Goal: Task Accomplishment & Management: Use online tool/utility

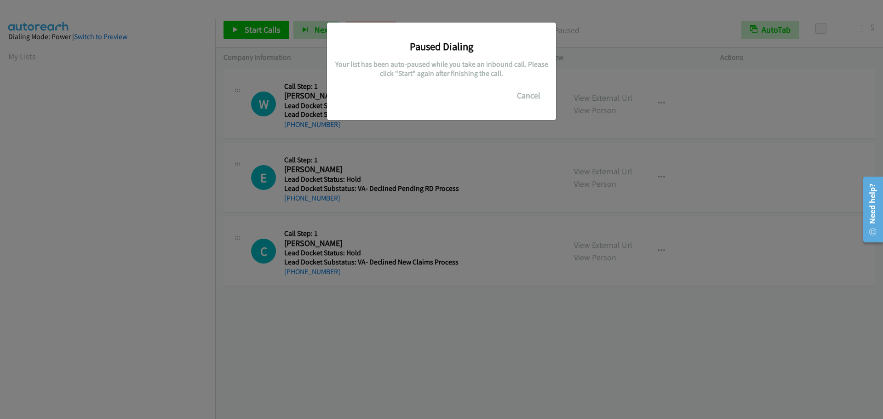
scroll to position [97, 0]
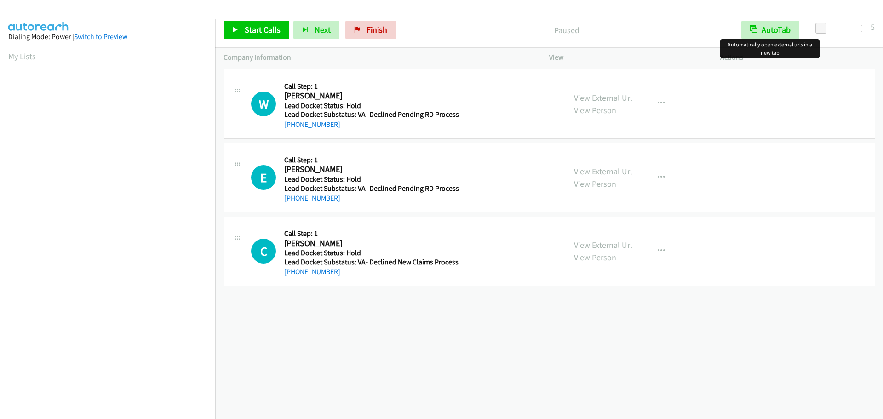
click at [774, 20] on div "Start Calls Pause Next Finish Paused AutoTab AutoTab 5" at bounding box center [548, 29] width 667 height 35
click at [768, 35] on button "AutoTab" at bounding box center [770, 30] width 58 height 18
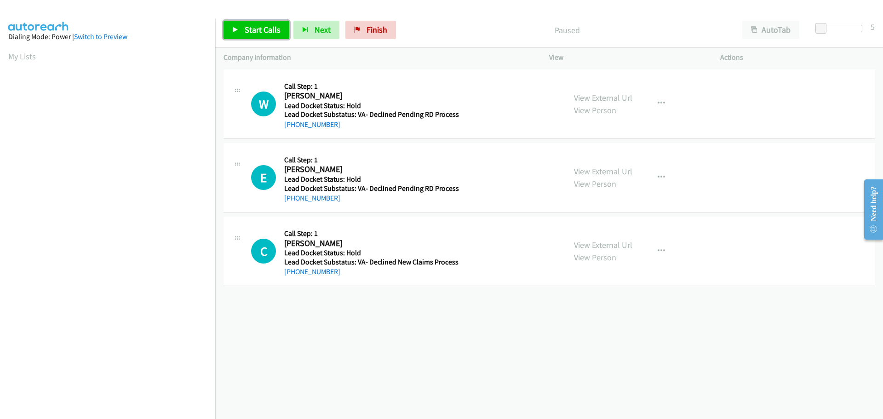
click at [276, 34] on span "Start Calls" at bounding box center [263, 29] width 36 height 11
drag, startPoint x: 340, startPoint y: 127, endPoint x: 291, endPoint y: 125, distance: 49.2
click at [291, 125] on div "+1 513-206-0856" at bounding box center [371, 124] width 175 height 11
copy link "513-206-0856"
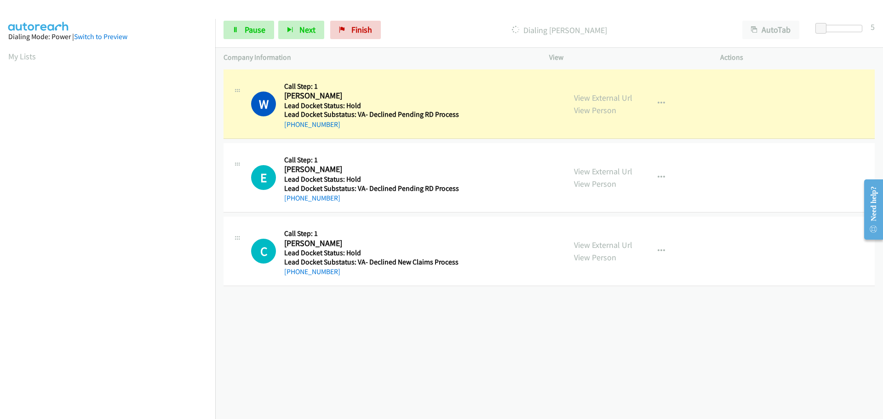
click at [338, 129] on div "+1 513-206-0856" at bounding box center [371, 124] width 175 height 11
drag, startPoint x: 337, startPoint y: 124, endPoint x: 292, endPoint y: 129, distance: 45.3
click at [292, 129] on div "+1 513-206-0856" at bounding box center [371, 124] width 175 height 11
copy link "513-206-0856"
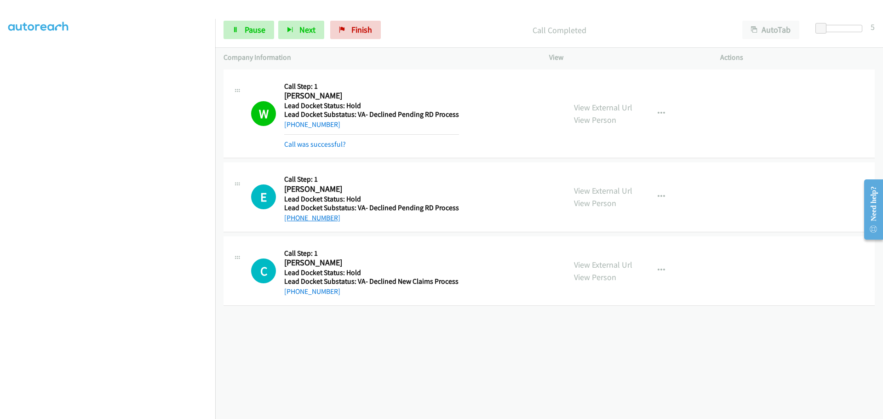
drag, startPoint x: 340, startPoint y: 202, endPoint x: 294, endPoint y: 217, distance: 48.3
click at [294, 217] on div "+1 662-574-8903" at bounding box center [371, 217] width 175 height 11
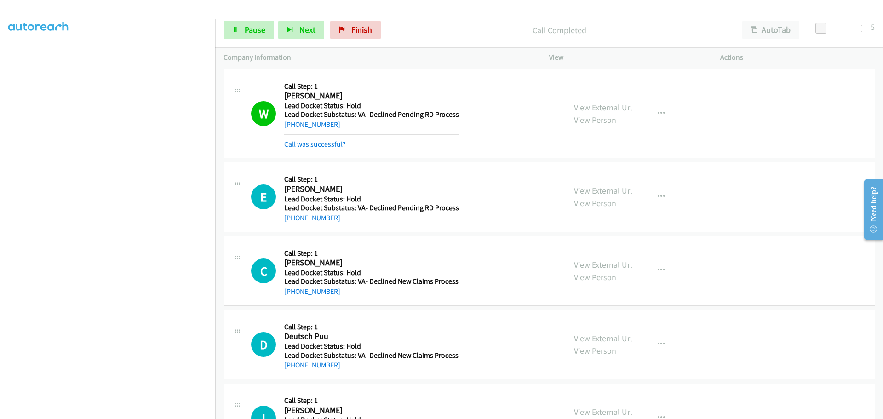
copy link "662-574-8903"
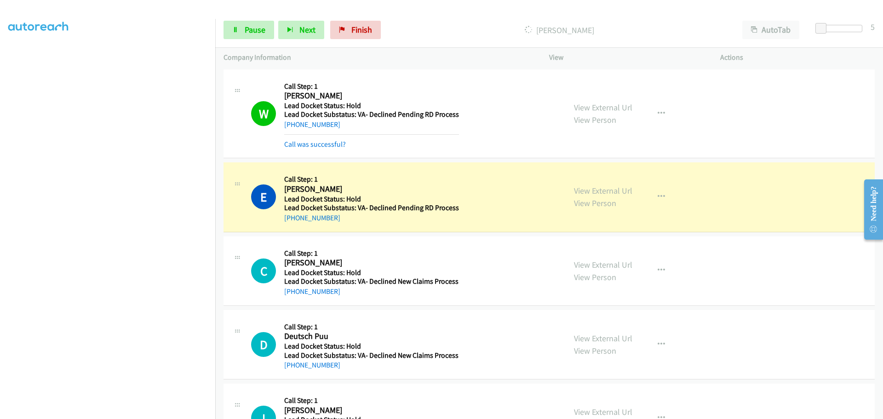
scroll to position [92, 0]
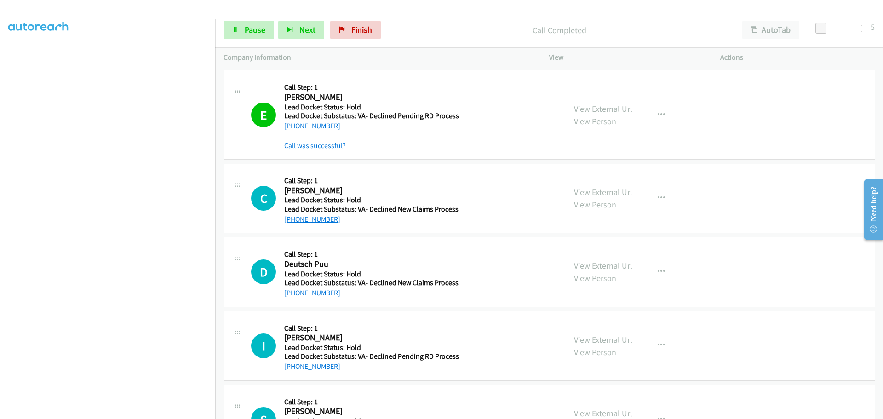
drag, startPoint x: 338, startPoint y: 218, endPoint x: 293, endPoint y: 219, distance: 45.1
click at [293, 219] on div "+1 773-849-6559" at bounding box center [371, 219] width 174 height 11
copy link "773-849-6559"
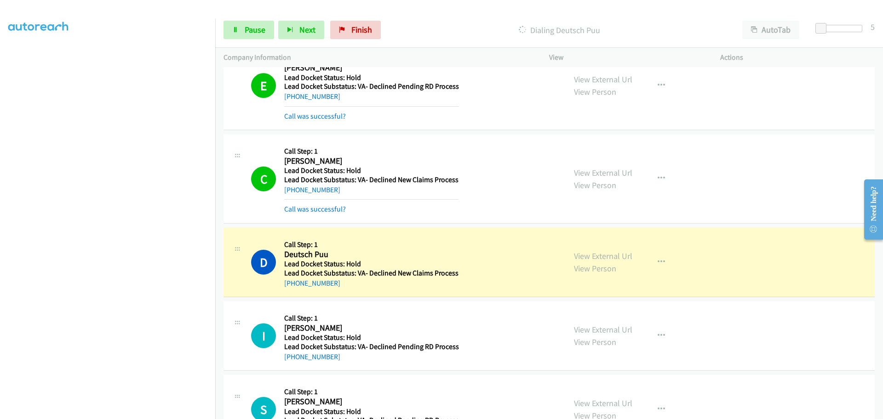
scroll to position [138, 0]
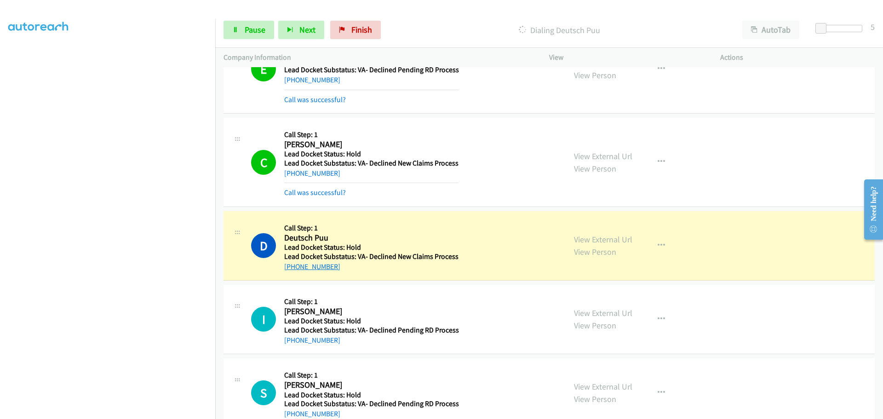
drag, startPoint x: 337, startPoint y: 265, endPoint x: 294, endPoint y: 269, distance: 43.9
click at [294, 269] on div "+1 702-982-9305" at bounding box center [371, 266] width 174 height 11
copy link "702-982-9305"
drag, startPoint x: 243, startPoint y: 30, endPoint x: 251, endPoint y: 24, distance: 9.2
click at [243, 30] on link "Pause" at bounding box center [248, 30] width 51 height 18
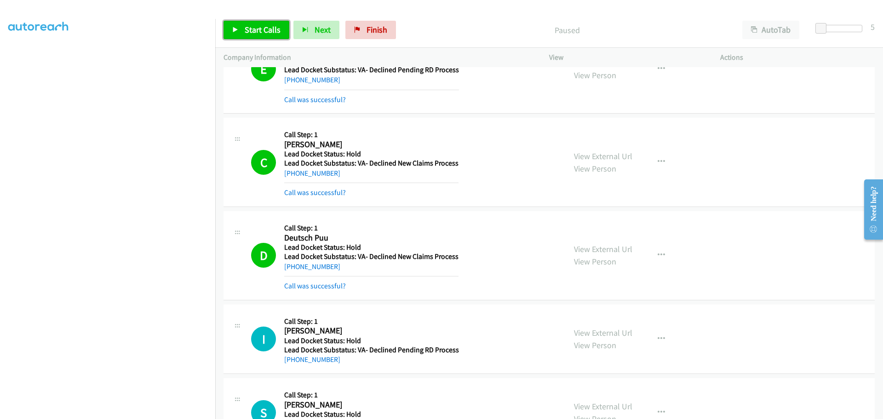
click at [258, 21] on link "Start Calls" at bounding box center [256, 30] width 66 height 18
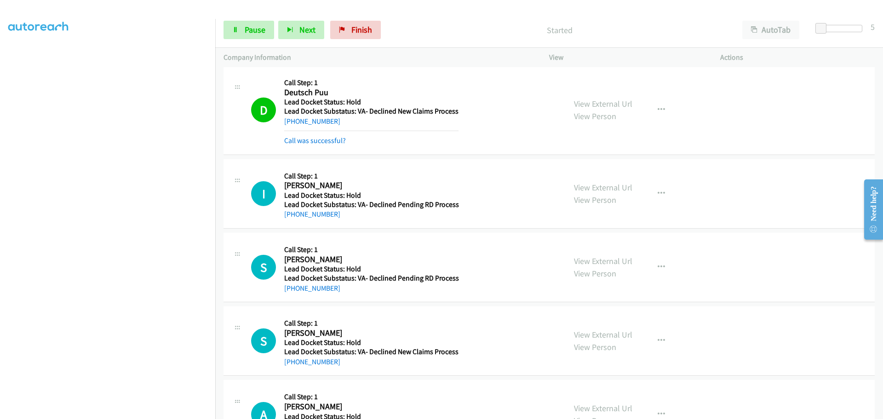
scroll to position [368, 0]
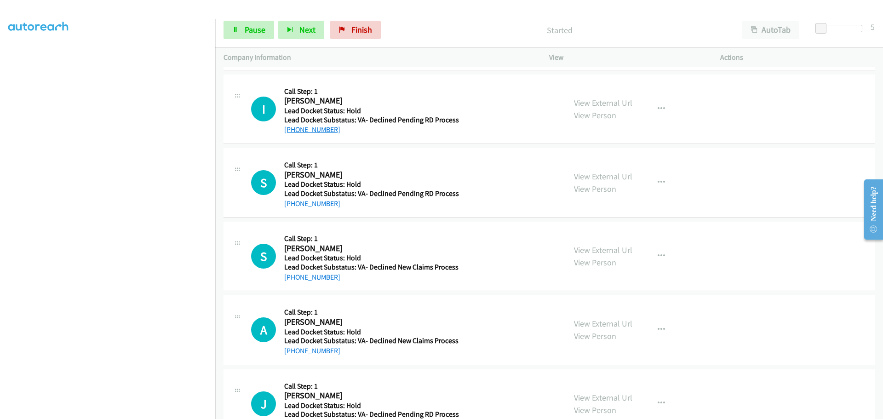
drag, startPoint x: 341, startPoint y: 129, endPoint x: 291, endPoint y: 131, distance: 49.2
click at [291, 131] on div "+1 253-533-0317" at bounding box center [371, 129] width 175 height 11
copy link "253-533-0317"
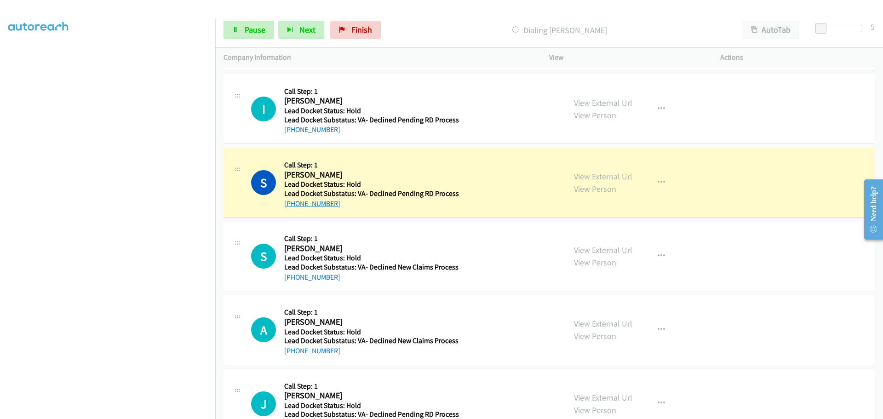
drag, startPoint x: 341, startPoint y: 203, endPoint x: 293, endPoint y: 204, distance: 48.3
click at [293, 204] on div "+1 937-732-3121" at bounding box center [371, 203] width 175 height 11
copy link "937-732-3121"
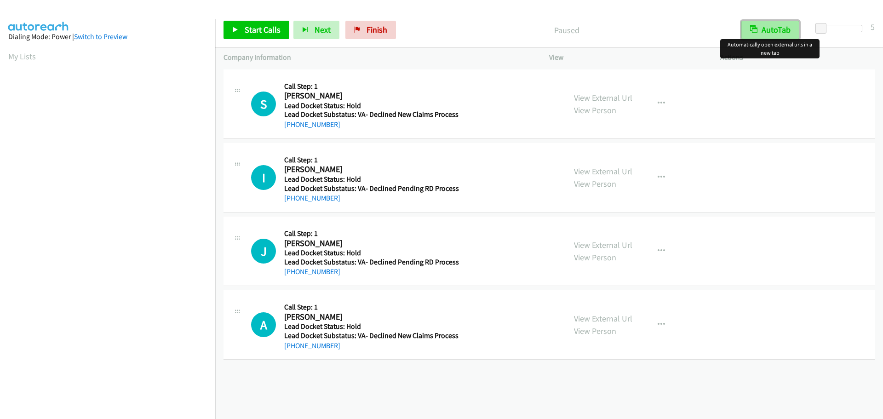
click at [781, 28] on button "AutoTab" at bounding box center [770, 30] width 58 height 18
click at [277, 35] on link "Start Calls" at bounding box center [256, 30] width 66 height 18
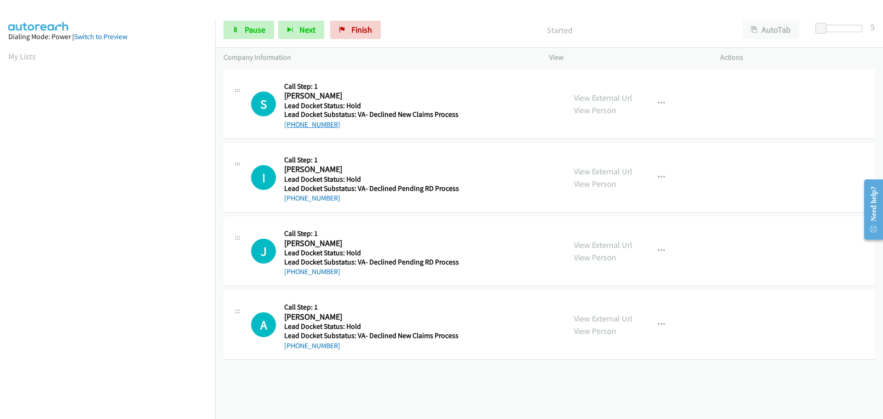
drag, startPoint x: 334, startPoint y: 125, endPoint x: 292, endPoint y: 127, distance: 41.4
click at [292, 127] on div "+1 480-363-0033" at bounding box center [371, 124] width 174 height 11
copy link "480-363-0033"
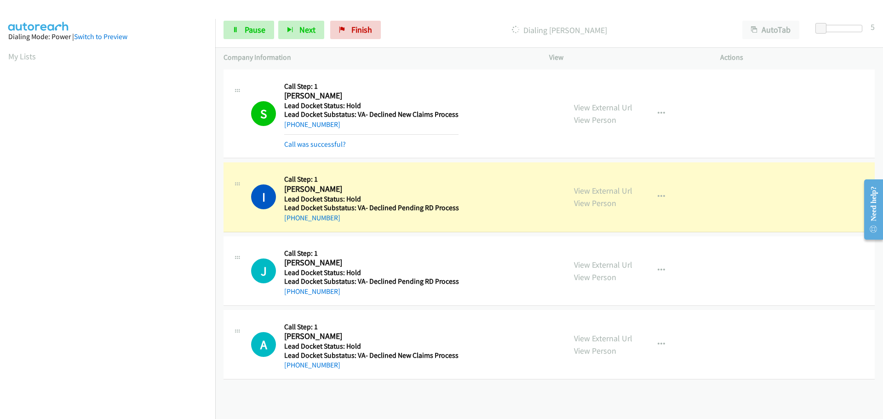
scroll to position [97, 0]
drag, startPoint x: 337, startPoint y: 218, endPoint x: 293, endPoint y: 221, distance: 43.3
click at [292, 221] on div "+1 253-533-0317" at bounding box center [371, 217] width 175 height 11
copy link "253-533-0317"
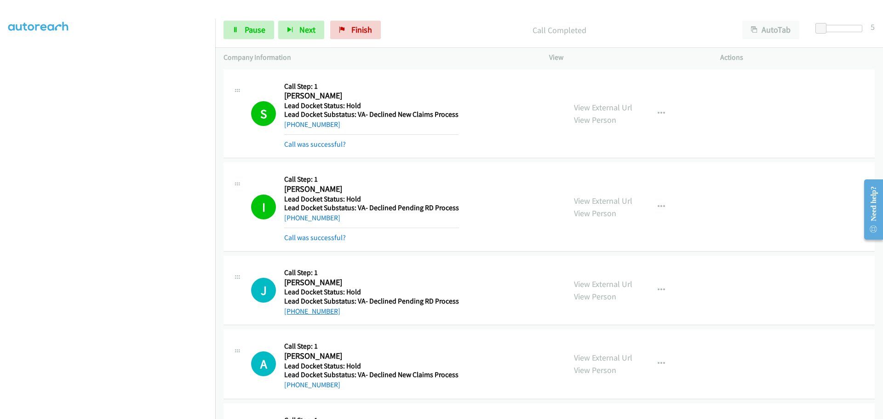
drag, startPoint x: 337, startPoint y: 314, endPoint x: 293, endPoint y: 314, distance: 44.1
click at [293, 314] on div "+1 757-880-8237" at bounding box center [371, 311] width 175 height 11
copy link "757-880-8237"
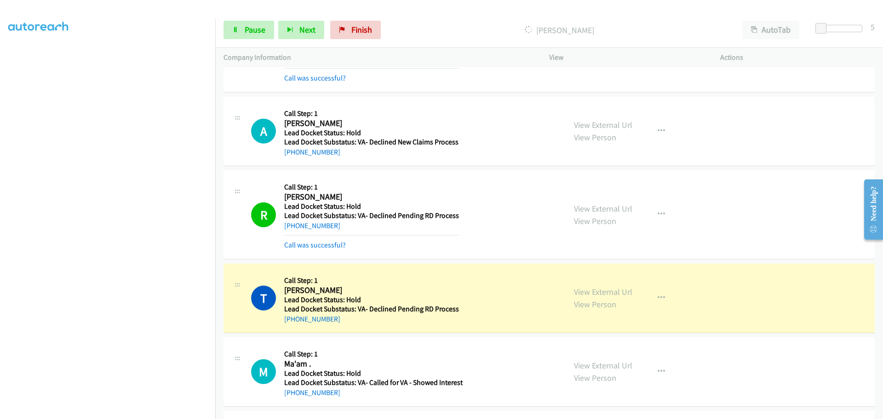
scroll to position [322, 0]
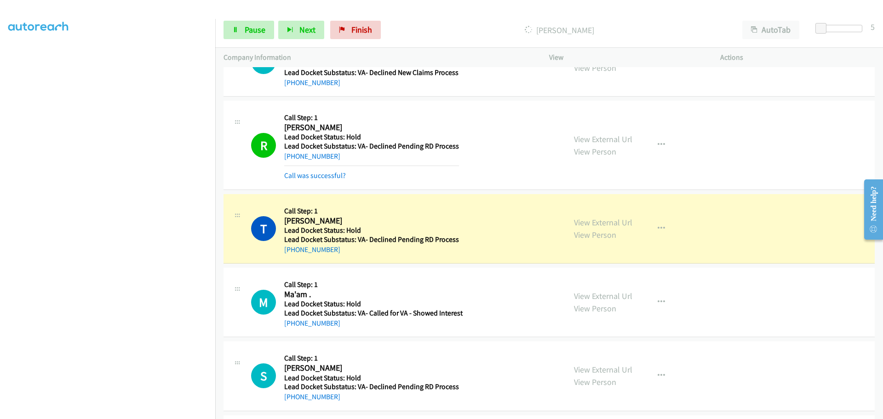
drag, startPoint x: 341, startPoint y: 245, endPoint x: 294, endPoint y: 254, distance: 47.8
click at [294, 254] on div "+1 919-396-7340" at bounding box center [371, 249] width 175 height 11
copy link "919-396-7340"
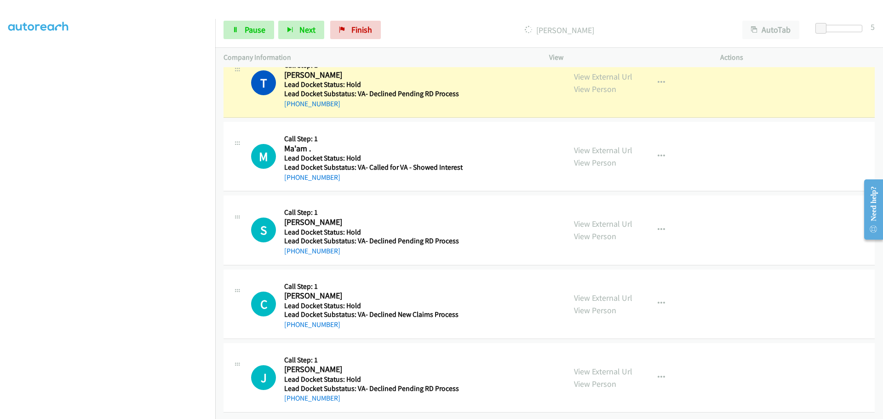
scroll to position [474, 0]
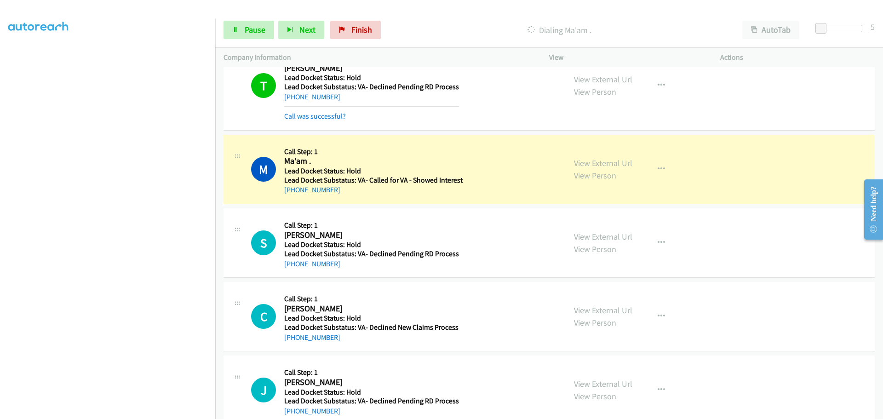
drag, startPoint x: 341, startPoint y: 190, endPoint x: 292, endPoint y: 193, distance: 48.8
click at [292, 193] on div "+1 864-378-1189" at bounding box center [373, 189] width 178 height 11
copy link "864-378-1189"
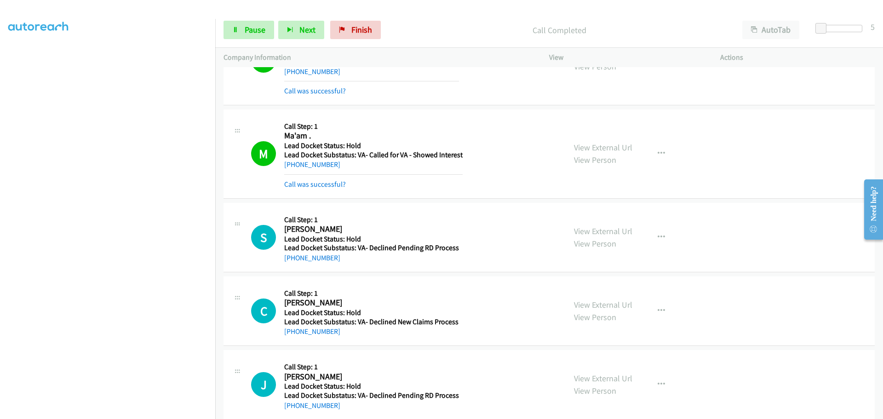
scroll to position [514, 0]
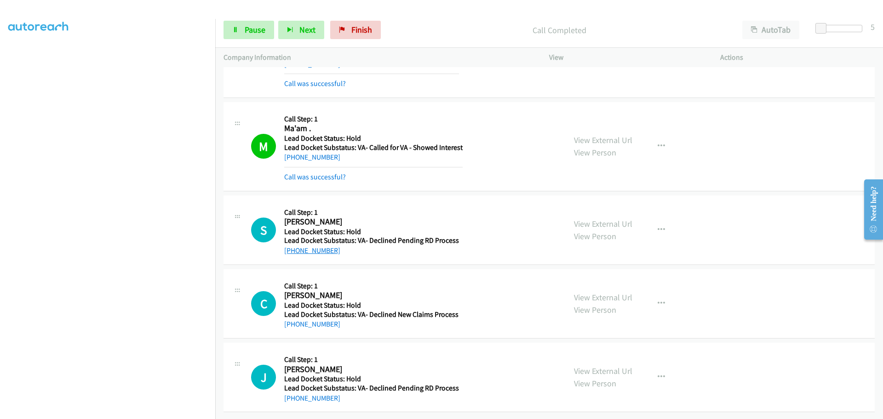
drag, startPoint x: 334, startPoint y: 245, endPoint x: 295, endPoint y: 247, distance: 38.7
click at [295, 248] on div "+1 405-535-8843" at bounding box center [371, 250] width 175 height 11
click at [293, 246] on link "+1 405-535-8843" at bounding box center [312, 250] width 56 height 9
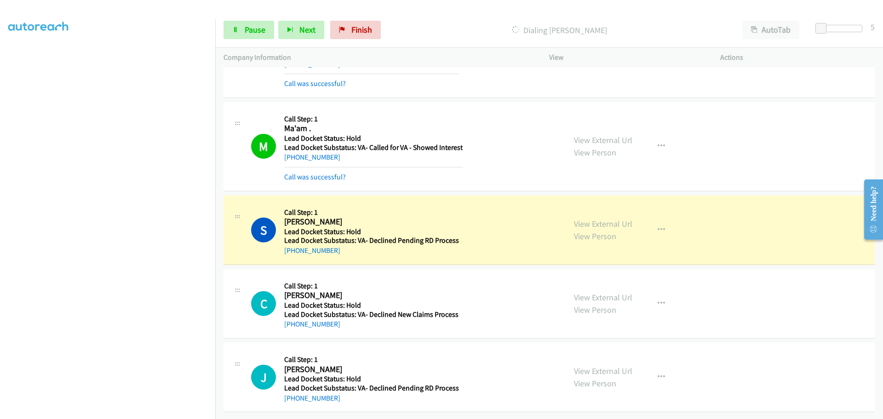
drag, startPoint x: 403, startPoint y: 279, endPoint x: 364, endPoint y: 264, distance: 41.9
click at [403, 281] on h5 "Call Step: 1" at bounding box center [371, 285] width 174 height 9
drag, startPoint x: 337, startPoint y: 244, endPoint x: 294, endPoint y: 249, distance: 43.5
click at [294, 249] on div "+1 405-535-8843" at bounding box center [371, 250] width 175 height 11
copy link "405-535-8843"
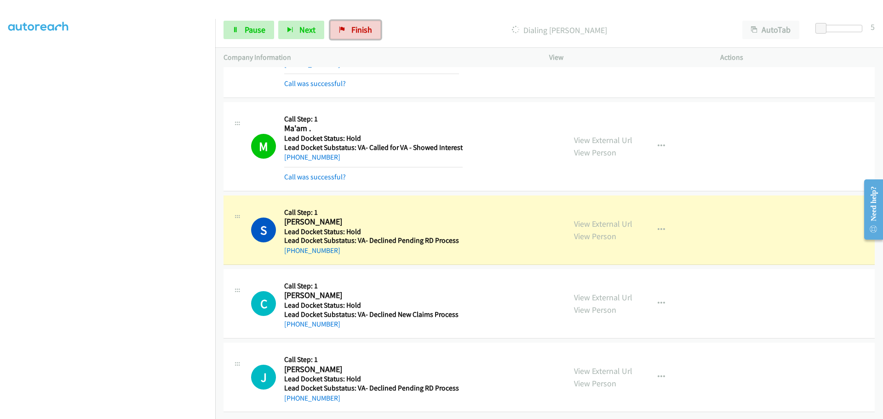
click at [359, 32] on span "Finish" at bounding box center [361, 29] width 21 height 11
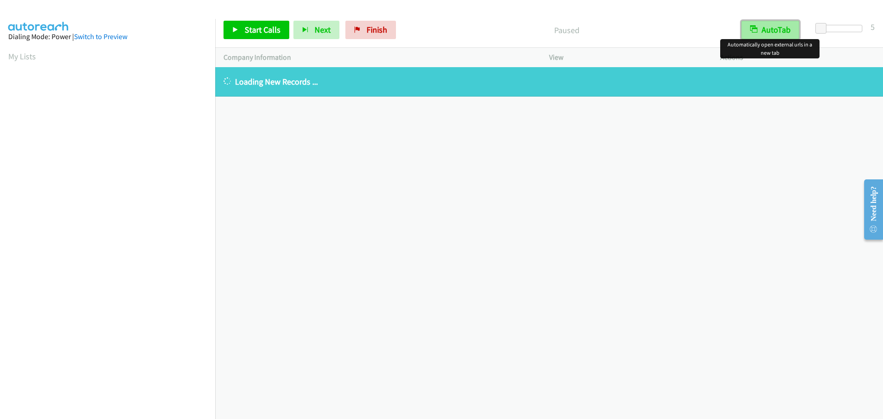
click at [785, 27] on button "AutoTab" at bounding box center [770, 30] width 58 height 18
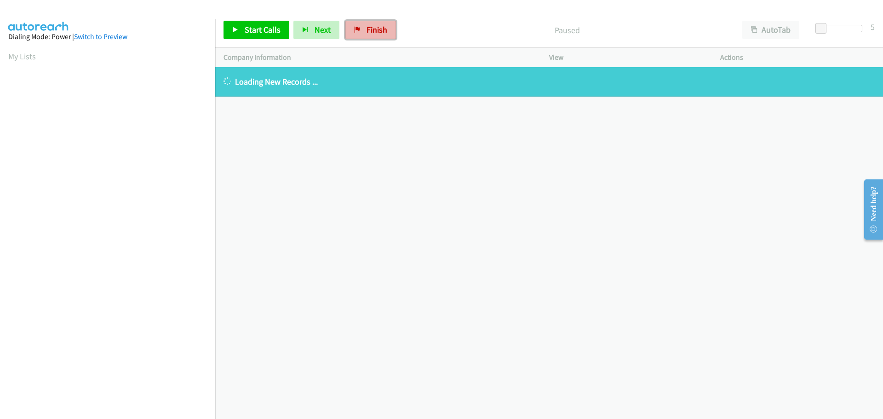
click at [378, 31] on span "Finish" at bounding box center [376, 29] width 21 height 11
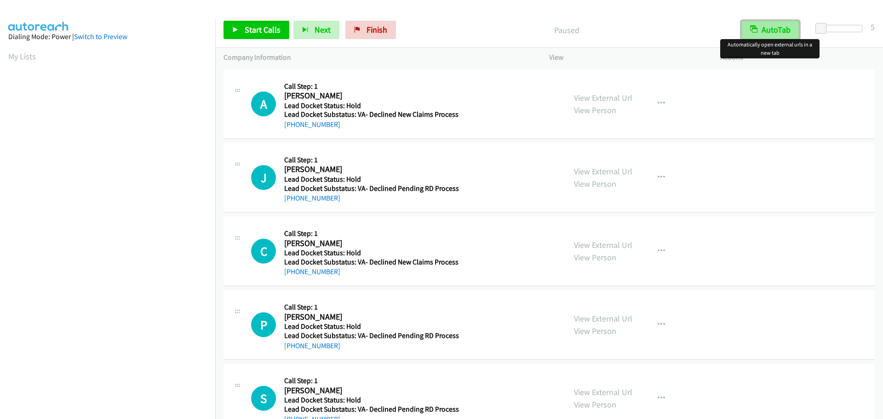
click at [776, 32] on button "AutoTab" at bounding box center [770, 30] width 58 height 18
click at [271, 29] on span "Start Calls" at bounding box center [263, 29] width 36 height 11
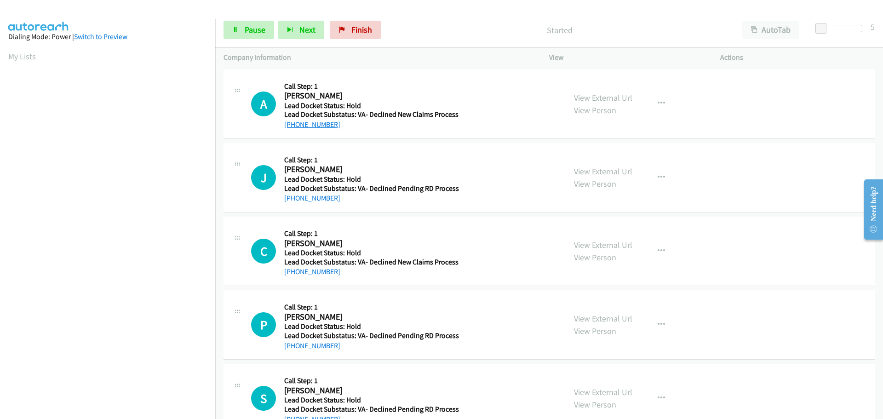
drag, startPoint x: 336, startPoint y: 125, endPoint x: 292, endPoint y: 126, distance: 43.2
click at [292, 126] on div "+1 805-807-2081" at bounding box center [371, 124] width 174 height 11
copy link "805-807-2081"
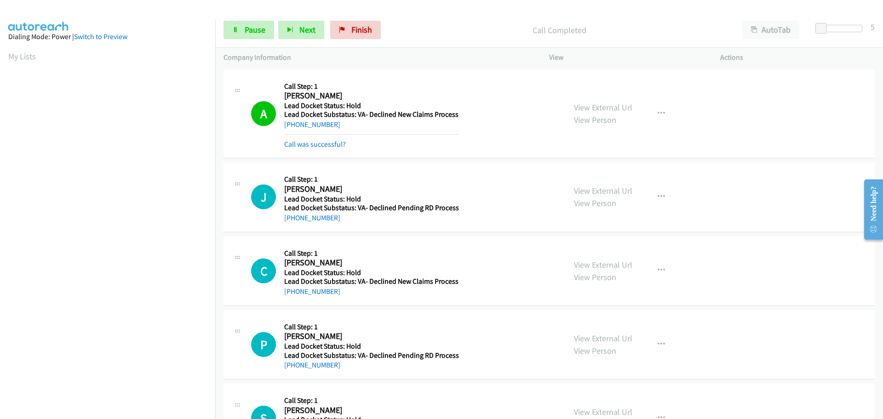
scroll to position [97, 0]
drag, startPoint x: 342, startPoint y: 219, endPoint x: 291, endPoint y: 223, distance: 50.8
click at [291, 223] on div "J Callback Scheduled Call Step: 1 Joe R America/Chicago Lead Docket Status: Hol…" at bounding box center [548, 196] width 651 height 69
copy link "214-517-9901"
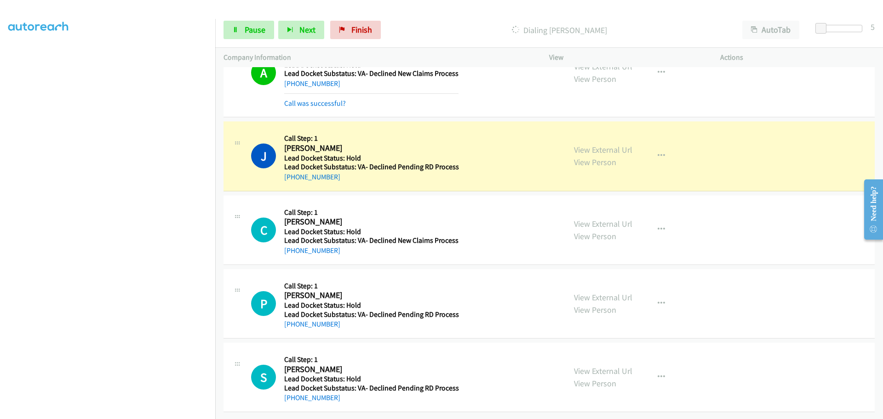
scroll to position [48, 0]
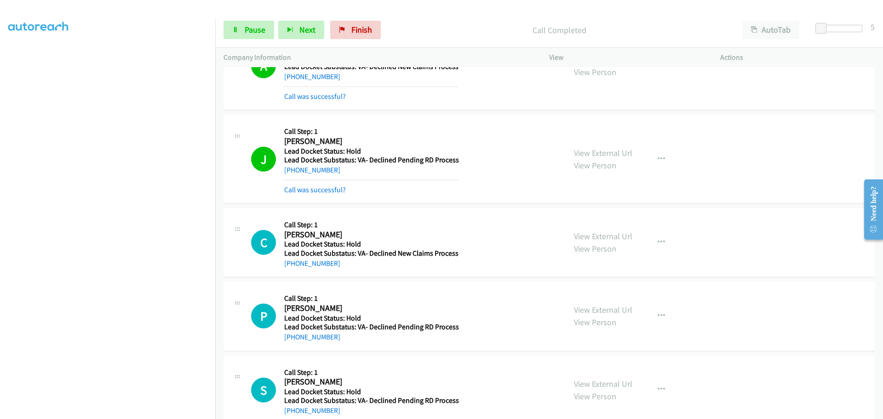
click at [334, 245] on h5 "Lead Docket Status: Hold" at bounding box center [371, 244] width 174 height 9
drag, startPoint x: 340, startPoint y: 266, endPoint x: 293, endPoint y: 263, distance: 47.0
click at [293, 263] on div "+1 252-883-6645" at bounding box center [371, 263] width 174 height 11
copy link "252-883-6645"
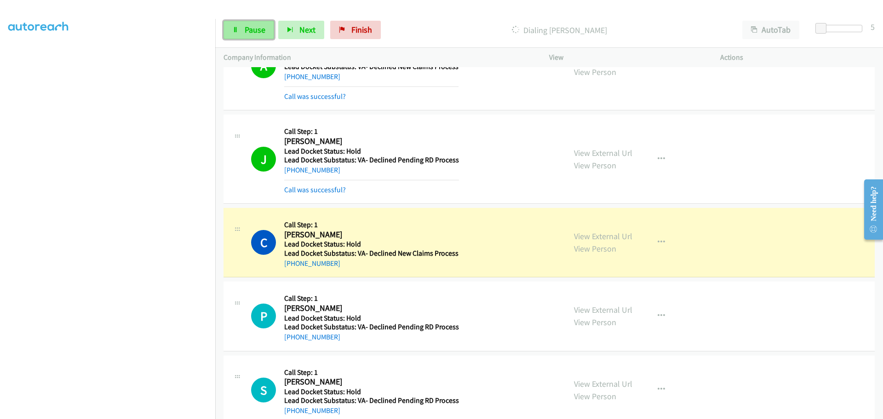
drag, startPoint x: 260, startPoint y: 29, endPoint x: 268, endPoint y: 23, distance: 10.2
click at [260, 29] on span "Pause" at bounding box center [255, 29] width 21 height 11
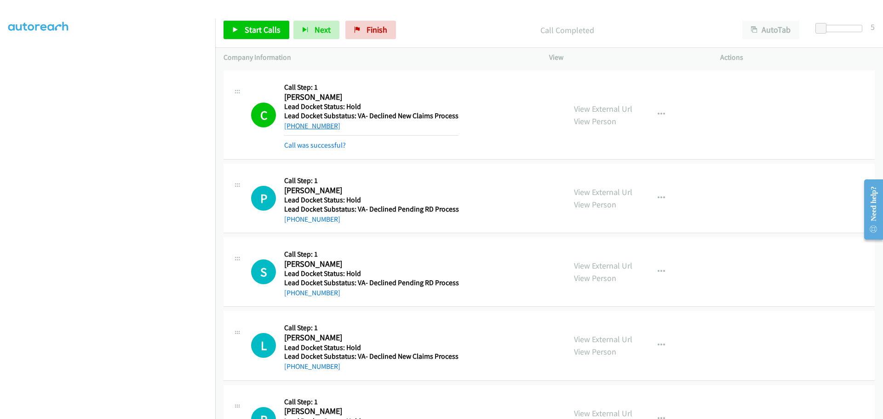
scroll to position [186, 0]
click at [260, 21] on link "Start Calls" at bounding box center [256, 30] width 66 height 18
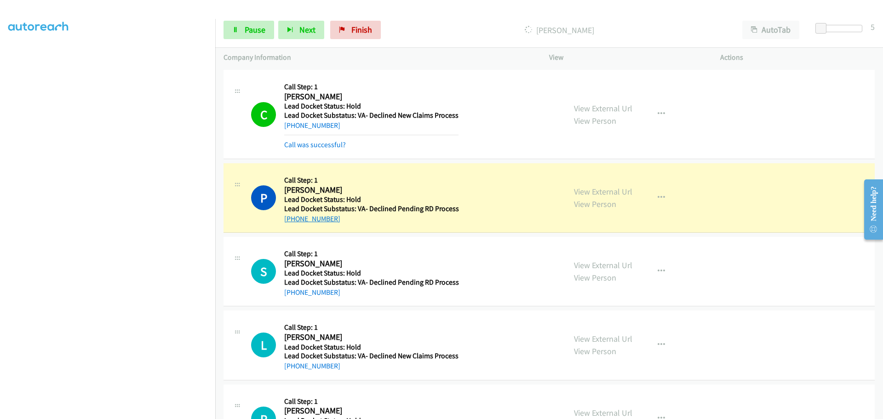
drag, startPoint x: 336, startPoint y: 225, endPoint x: 292, endPoint y: 217, distance: 44.4
click at [292, 217] on div "P Callback Scheduled Call Step: 1 Preston Neal America/Los_Angeles Lead Docket …" at bounding box center [548, 197] width 651 height 69
copy link "559-217-9281"
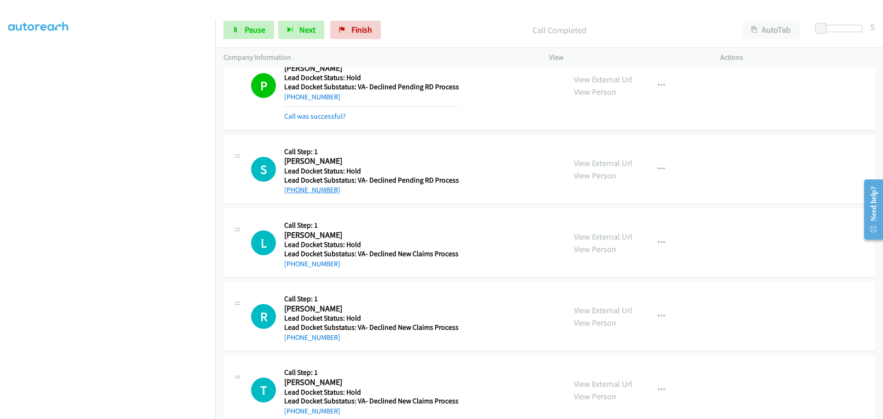
drag, startPoint x: 339, startPoint y: 193, endPoint x: 294, endPoint y: 193, distance: 45.1
click at [294, 193] on div "+1 347-330-5476" at bounding box center [371, 189] width 175 height 11
copy link "347-330-5476"
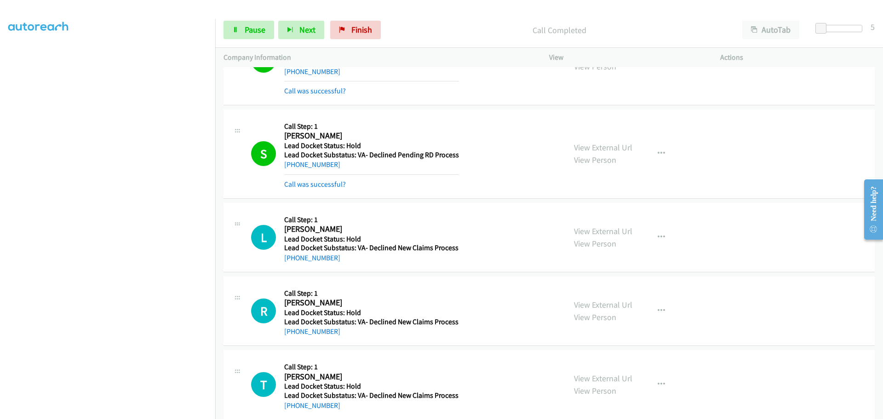
scroll to position [347, 0]
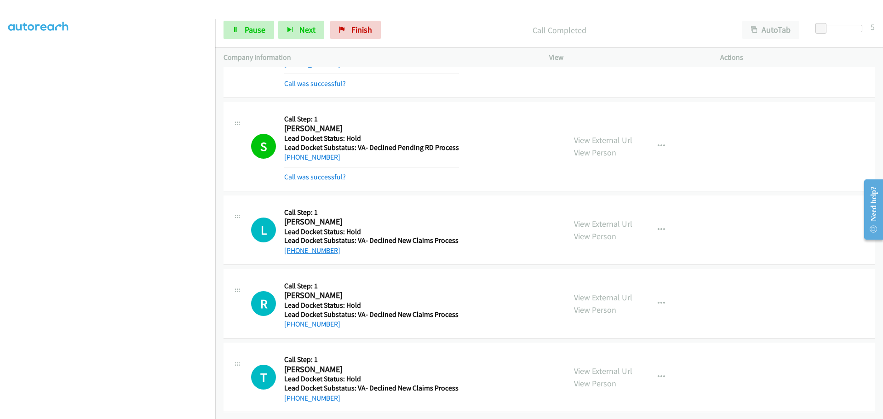
drag, startPoint x: 337, startPoint y: 241, endPoint x: 292, endPoint y: 243, distance: 44.2
click at [292, 245] on div "+1 734-735-4475" at bounding box center [371, 250] width 174 height 11
copy link "734-735-4475"
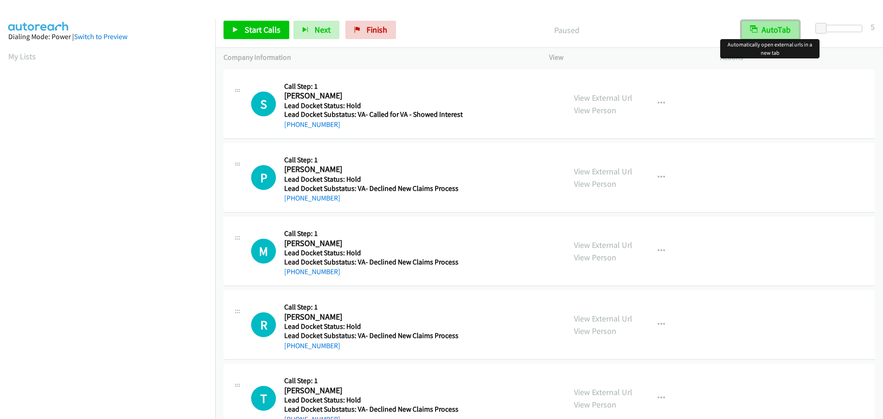
click at [775, 32] on button "AutoTab" at bounding box center [770, 30] width 58 height 18
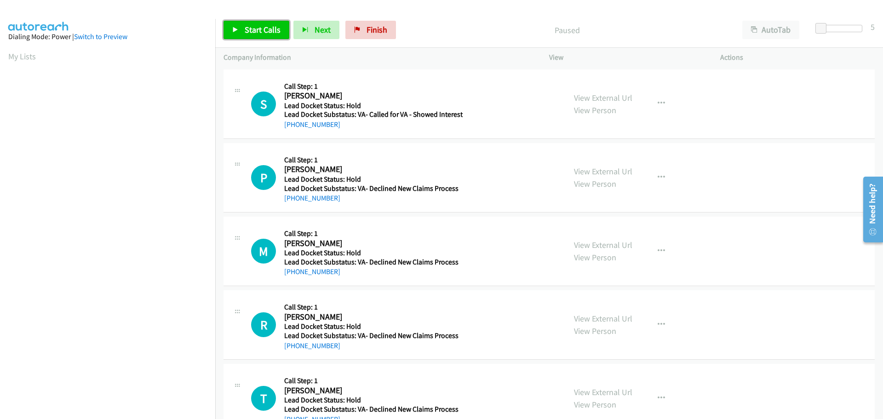
click at [256, 35] on link "Start Calls" at bounding box center [256, 30] width 66 height 18
drag, startPoint x: 337, startPoint y: 125, endPoint x: 292, endPoint y: 127, distance: 45.6
click at [292, 127] on div "[PHONE_NUMBER]" at bounding box center [373, 124] width 178 height 11
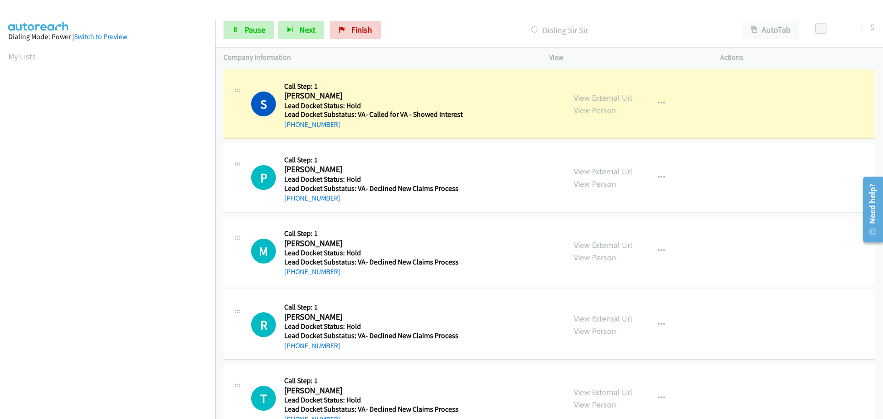
copy link "[PHONE_NUMBER]"
click at [338, 191] on h5 "Lead Docket Substatus: VA- Declined New Claims Process" at bounding box center [371, 188] width 175 height 9
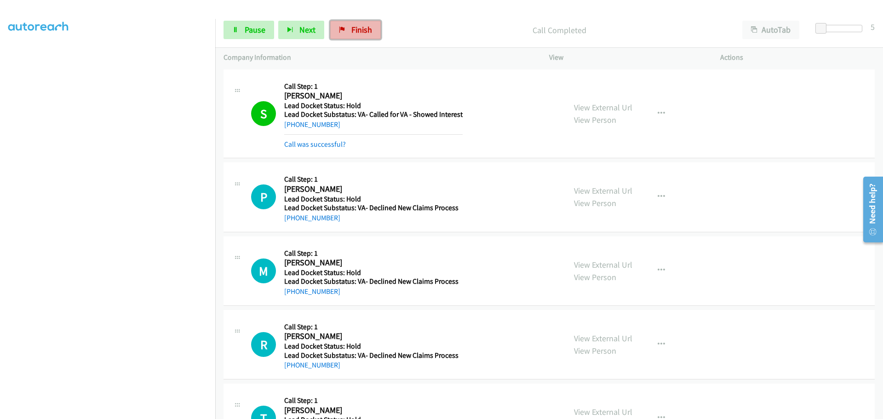
click at [351, 26] on span "Finish" at bounding box center [361, 29] width 21 height 11
